Goal: Information Seeking & Learning: Understand process/instructions

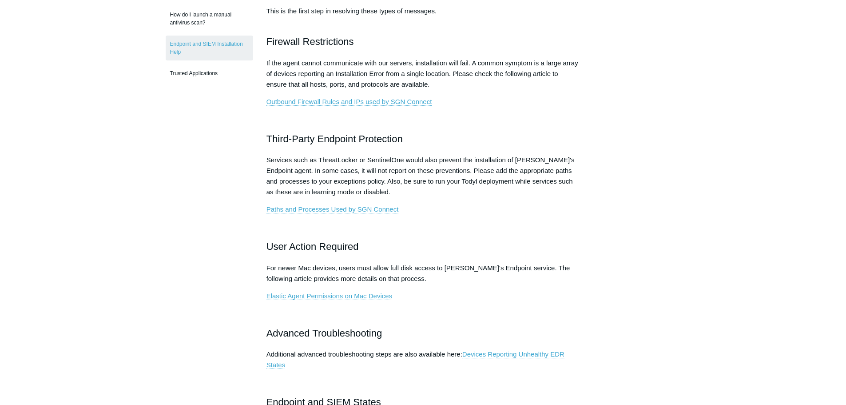
scroll to position [311, 0]
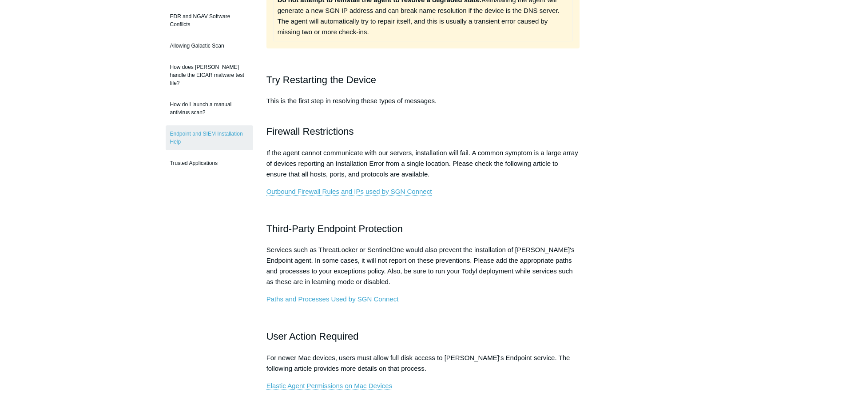
scroll to position [222, 0]
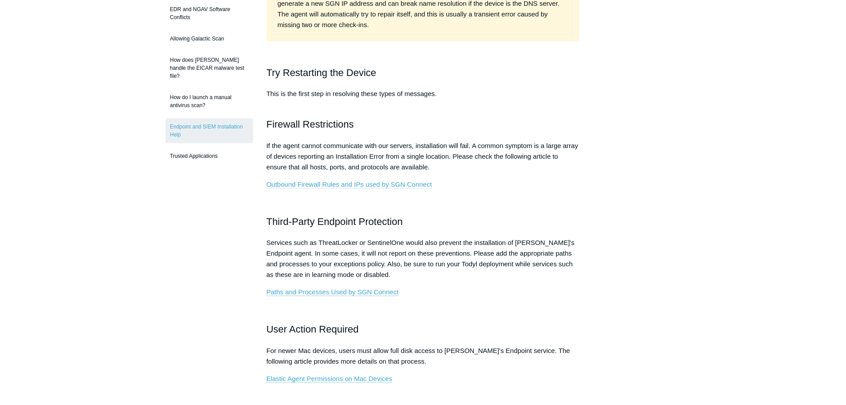
click at [389, 186] on link "Outbound Firewall Rules and IPs used by SGN Connect" at bounding box center [349, 184] width 166 height 8
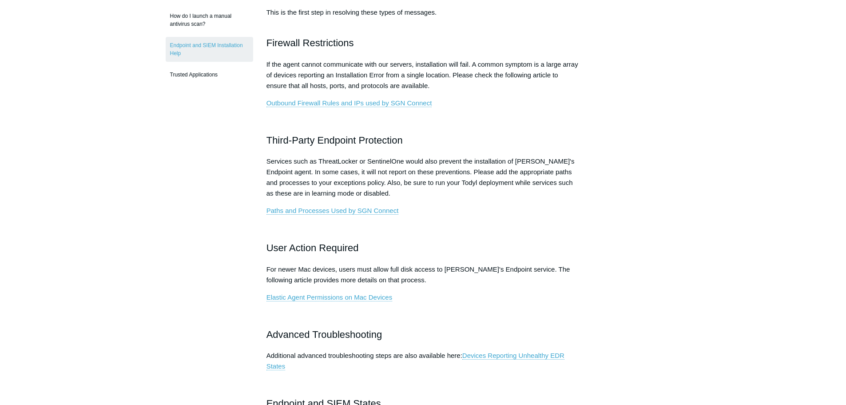
scroll to position [355, 0]
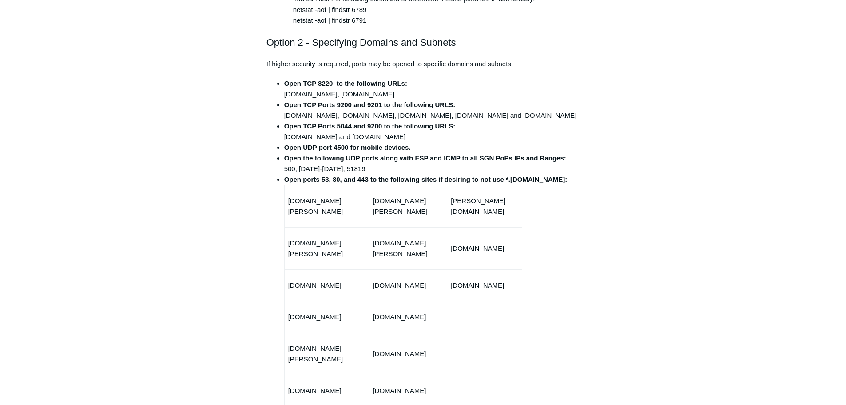
scroll to position [400, 0]
